Goal: Task Accomplishment & Management: Manage account settings

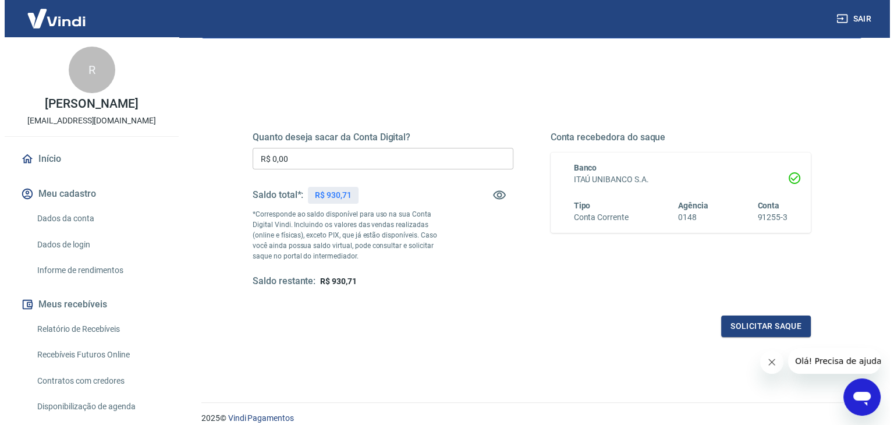
scroll to position [116, 0]
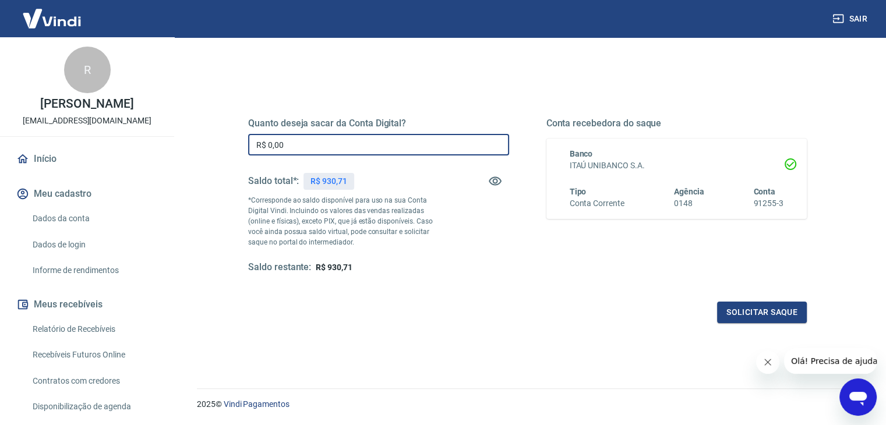
drag, startPoint x: 310, startPoint y: 153, endPoint x: 258, endPoint y: 153, distance: 51.8
click at [258, 153] on input "R$ 0,00" at bounding box center [378, 145] width 261 height 22
type input "R$ 930,71"
click at [750, 318] on button "Solicitar saque" at bounding box center [762, 313] width 90 height 22
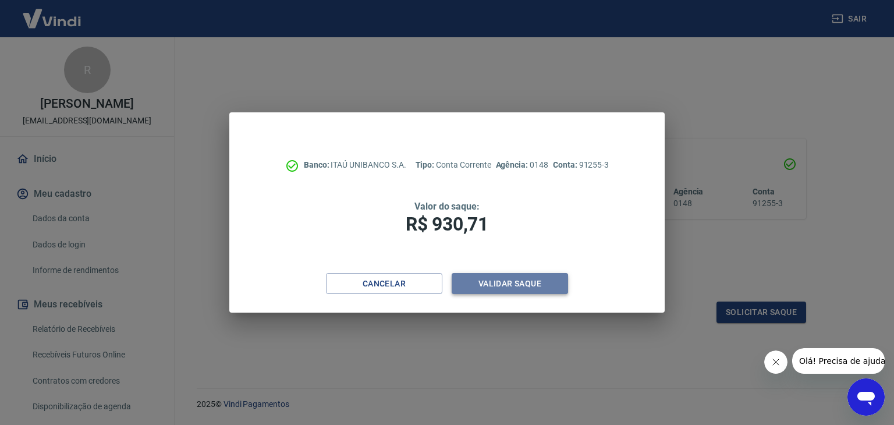
click at [522, 274] on button "Validar saque" at bounding box center [510, 284] width 116 height 22
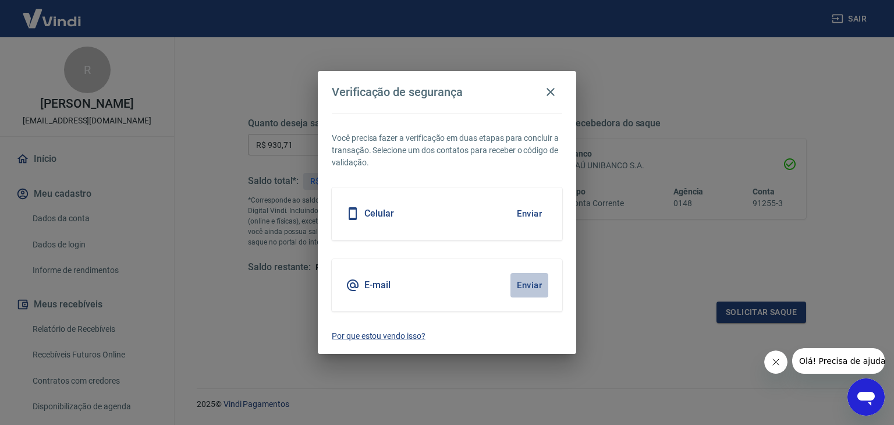
click at [529, 285] on button "Enviar" at bounding box center [530, 285] width 38 height 24
